Goal: Information Seeking & Learning: Understand process/instructions

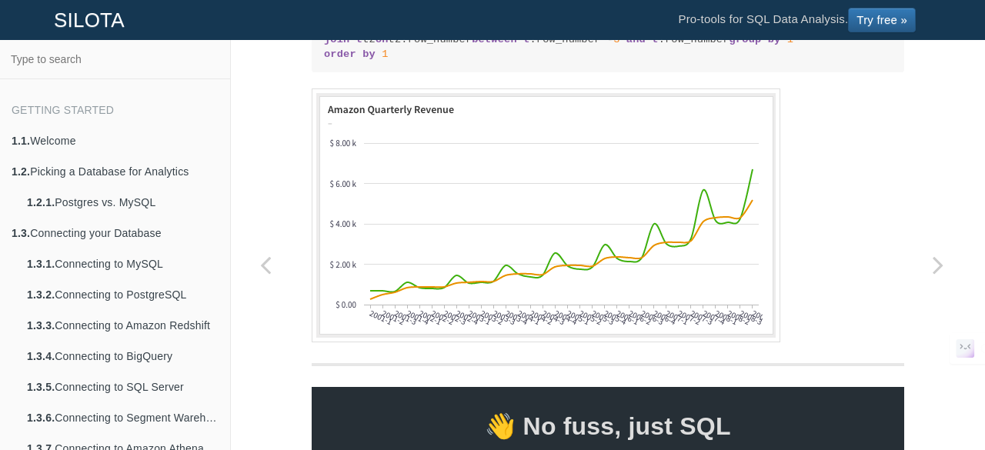
scroll to position [2008, 0]
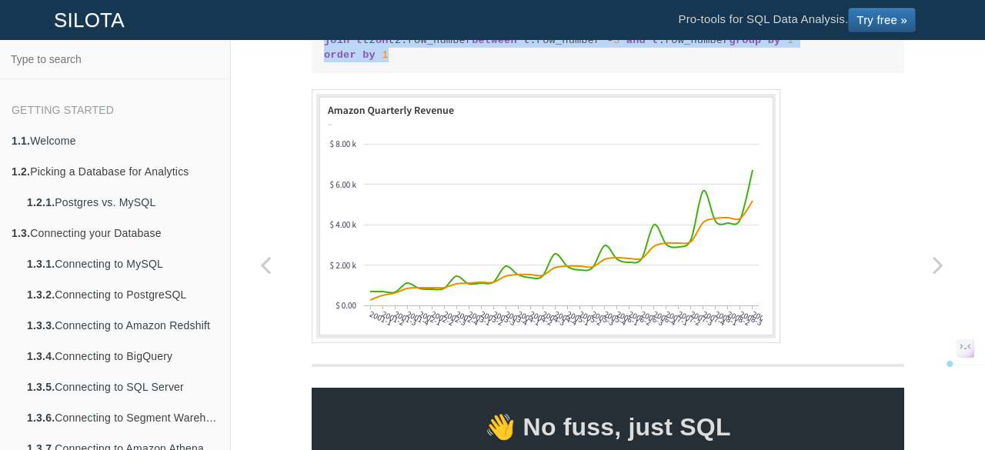
drag, startPoint x: 377, startPoint y: 342, endPoint x: 317, endPoint y: 148, distance: 203.8
click at [317, 74] on pre "with t as ( select quarter , revenue, row_number() over () from amazon_revenue)…" at bounding box center [608, 33] width 593 height 81
copy code "with t as ( select quarter , revenue, row_number() over () from amazon_revenue)…"
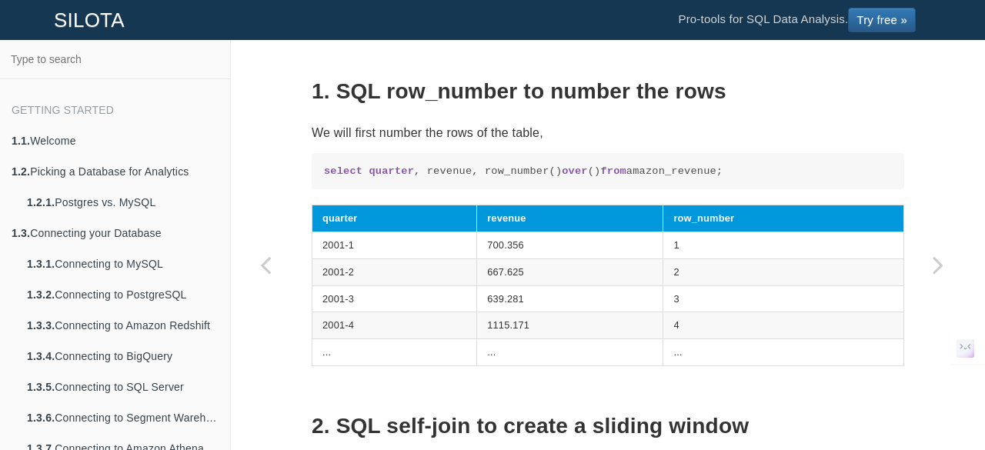
scroll to position [968, 0]
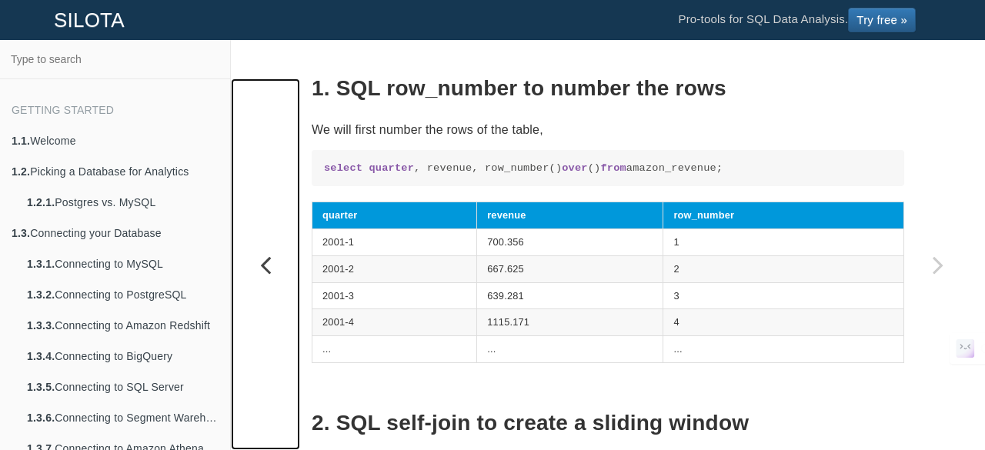
click at [271, 264] on icon "Previous page: Calculating Running/Moving Average" at bounding box center [265, 264] width 69 height 31
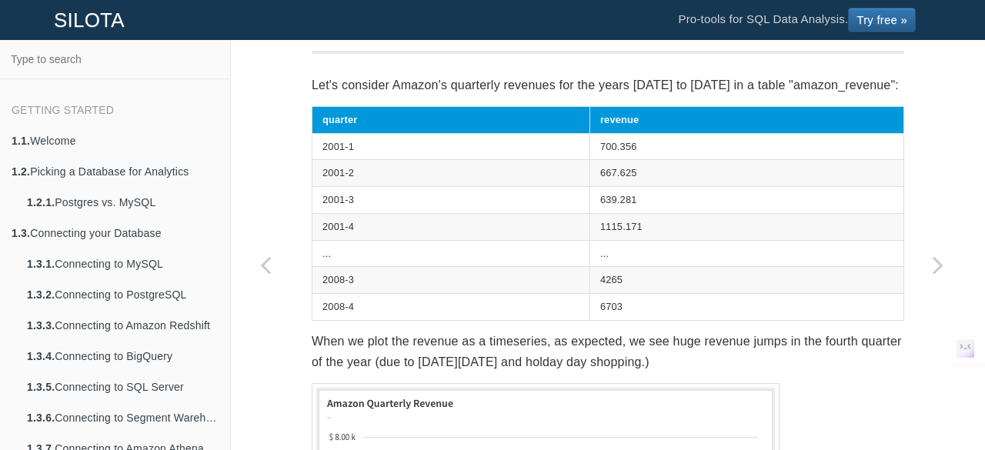
scroll to position [273, 0]
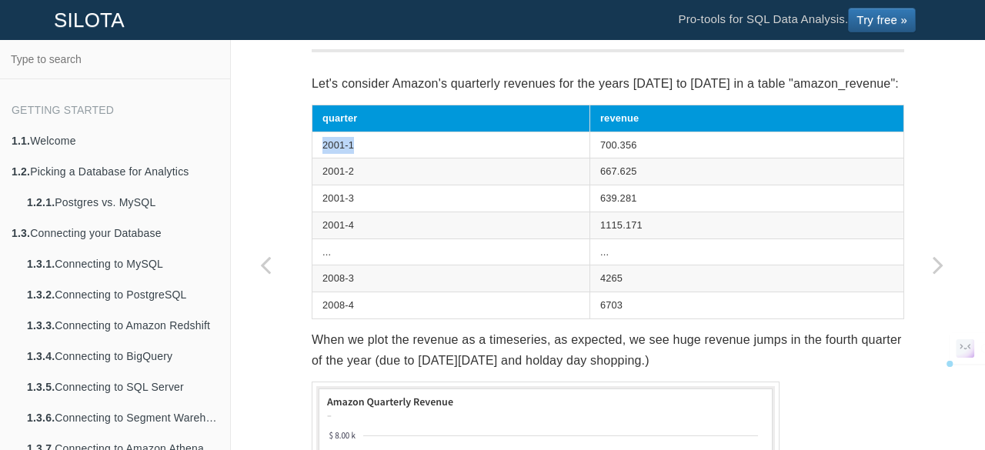
drag, startPoint x: 318, startPoint y: 142, endPoint x: 349, endPoint y: 142, distance: 31.6
click at [349, 142] on td "2001-1" at bounding box center [451, 145] width 278 height 27
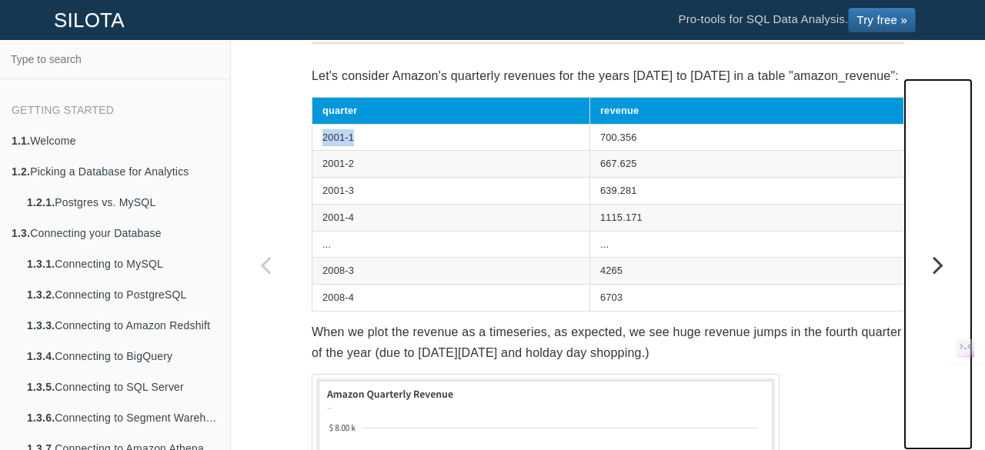
click at [934, 273] on icon "Next page: Calculating Weighted Moving Average" at bounding box center [938, 264] width 69 height 31
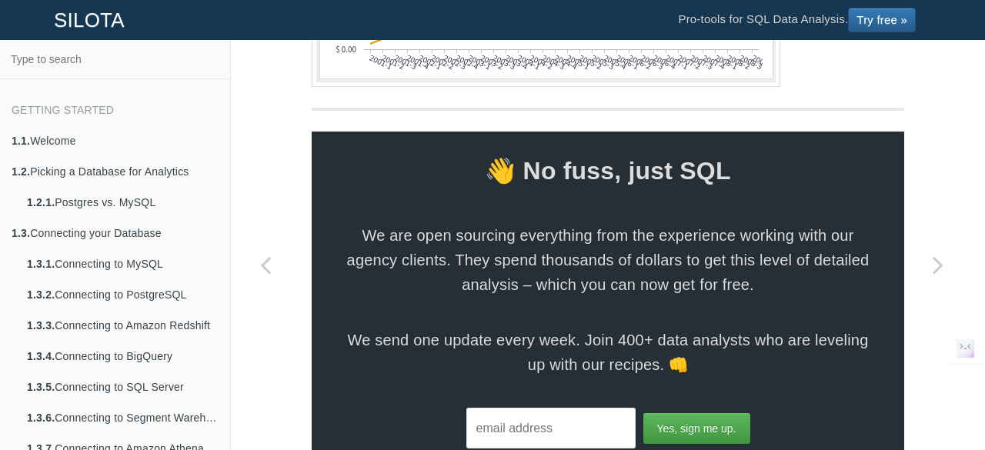
scroll to position [2264, 0]
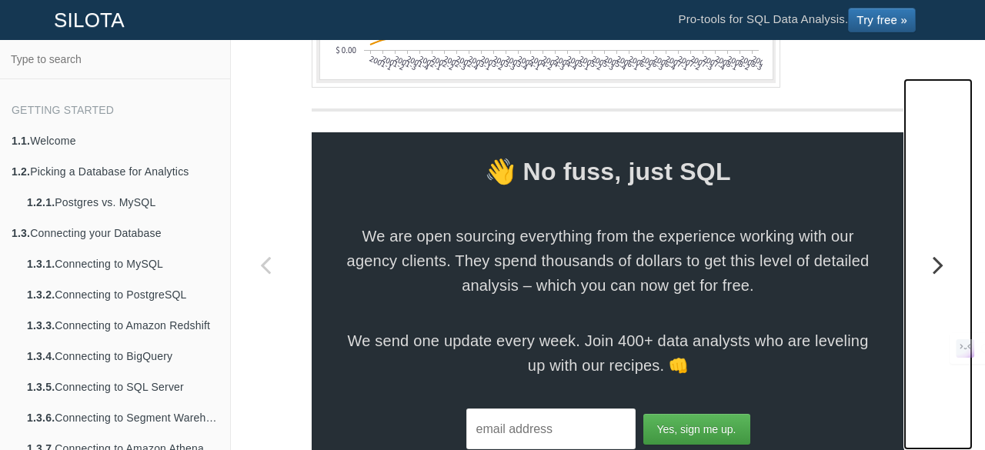
click at [927, 261] on icon "Next page: Calculating Exponential Moving Average with Recursive CTEs" at bounding box center [938, 264] width 69 height 31
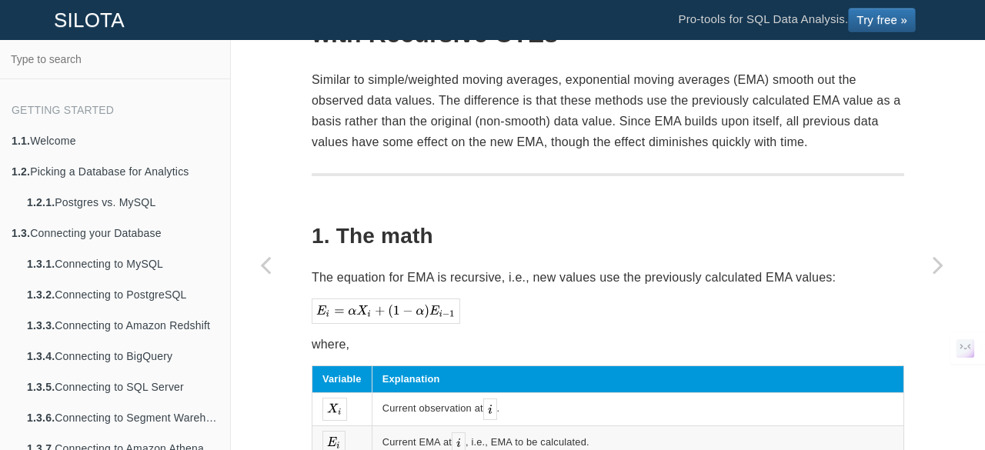
scroll to position [169, 0]
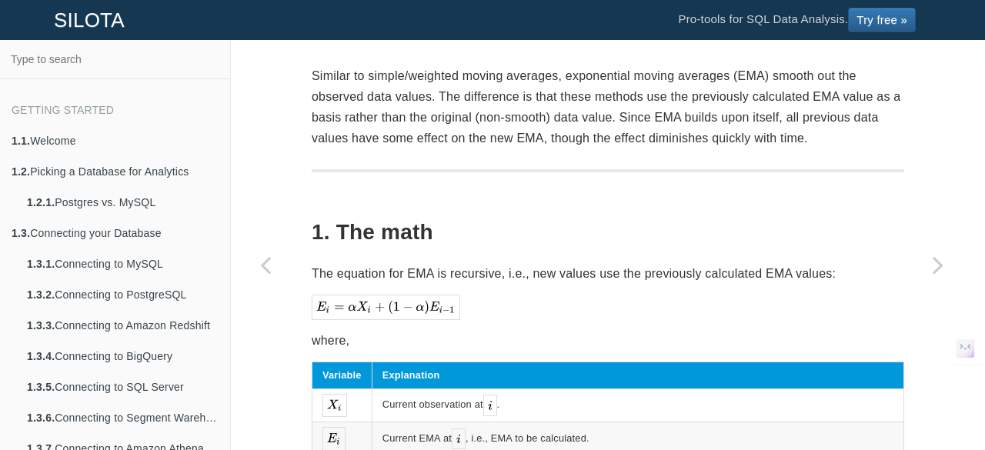
click at [443, 273] on p "The equation for EMA is recursive, i.e., new values use the previously calculat…" at bounding box center [608, 273] width 593 height 21
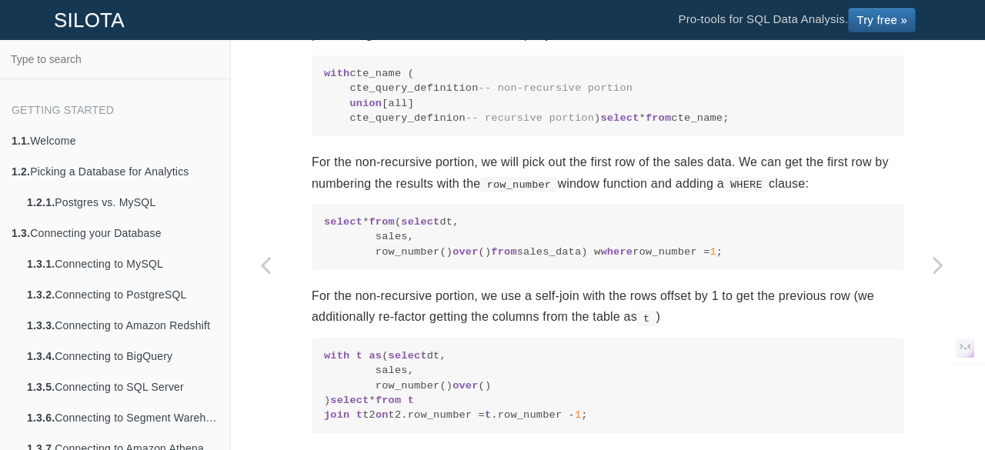
scroll to position [1260, 0]
